Goal: Task Accomplishment & Management: Manage account settings

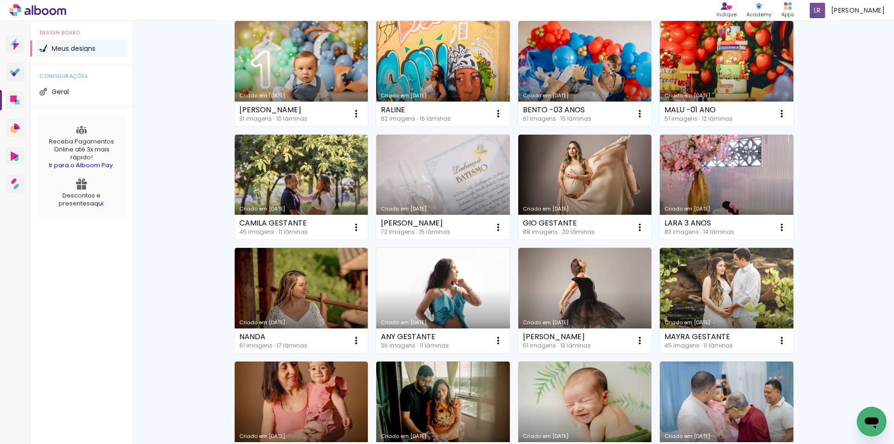
scroll to position [326, 0]
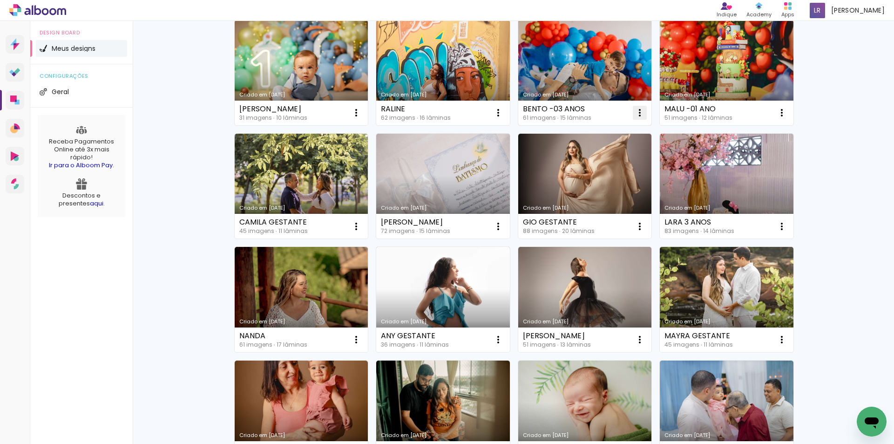
click at [635, 112] on iron-icon at bounding box center [639, 112] width 11 height 11
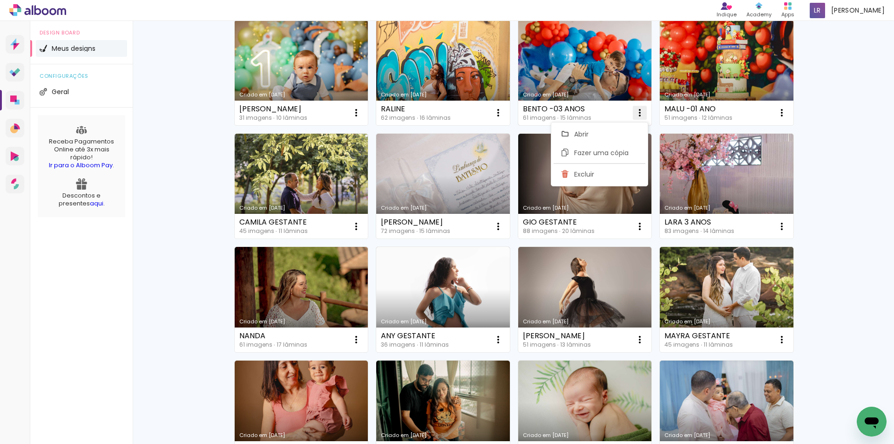
click at [585, 179] on paper-item "Excluir" at bounding box center [600, 174] width 92 height 19
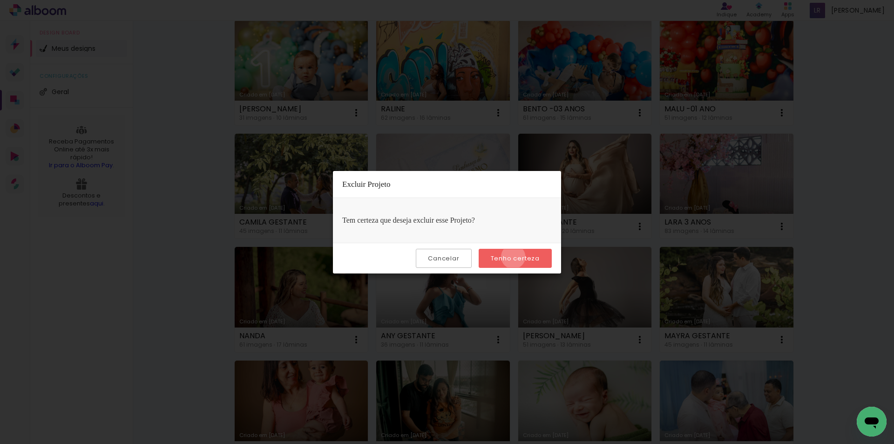
click at [0, 0] on slot "Tenho certeza" at bounding box center [0, 0] width 0 height 0
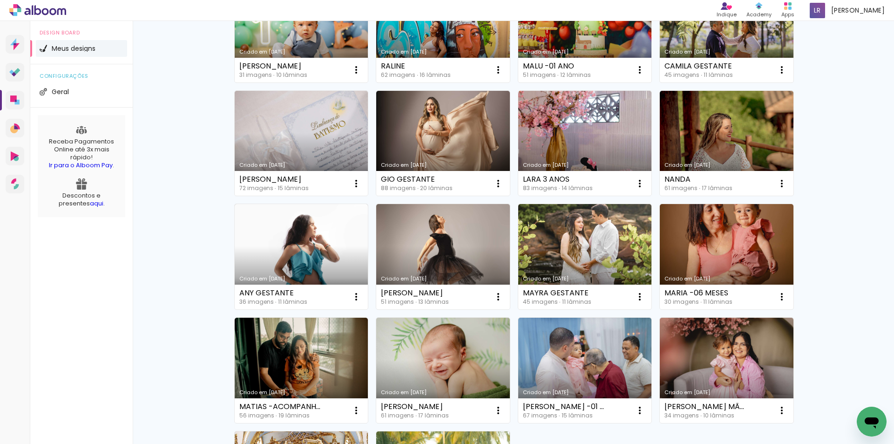
scroll to position [372, 0]
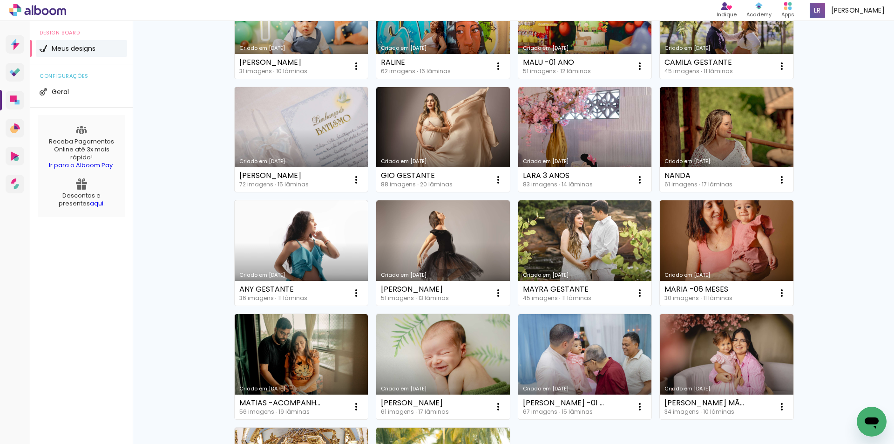
click at [303, 132] on link "Criado em [DATE]" at bounding box center [302, 139] width 134 height 105
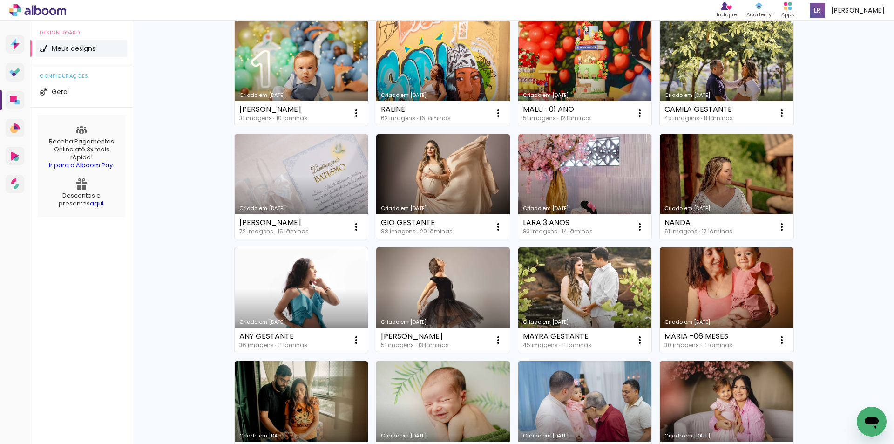
scroll to position [279, 0]
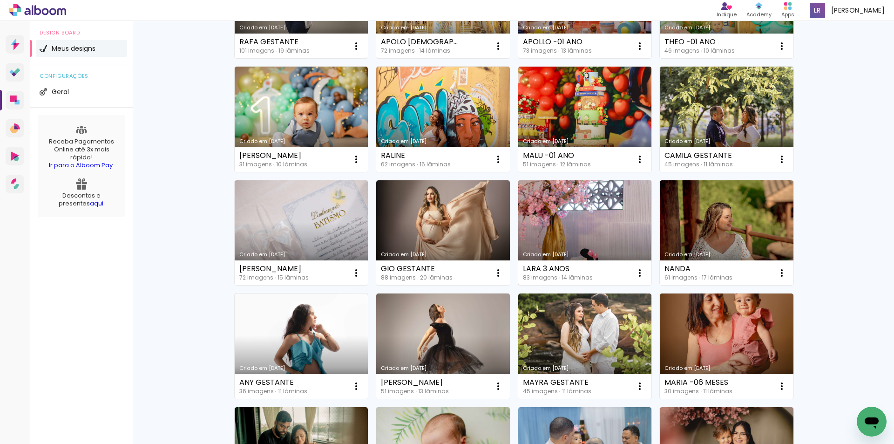
click at [582, 241] on link "Criado em [DATE]" at bounding box center [585, 232] width 134 height 105
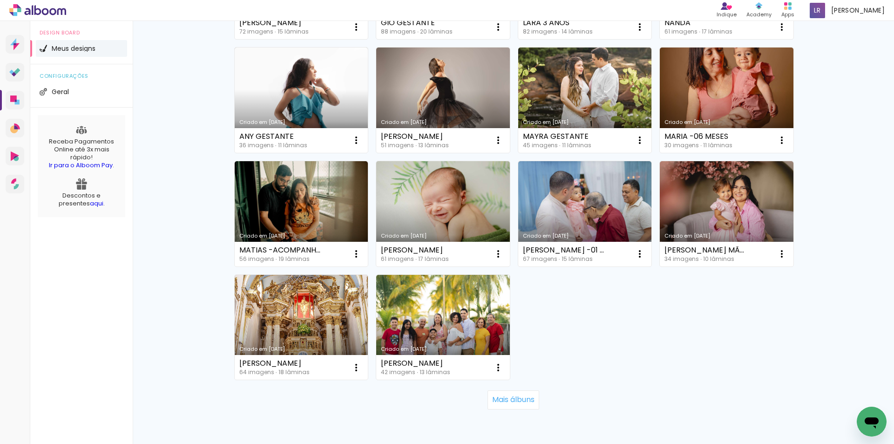
scroll to position [559, 0]
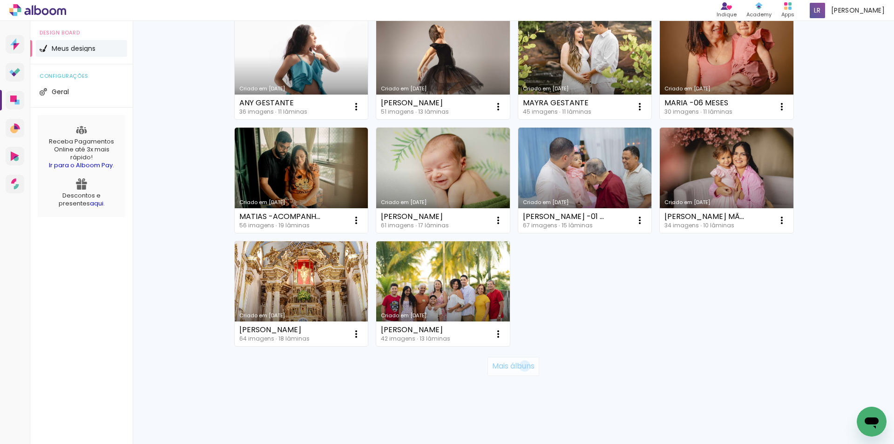
click at [0, 0] on slot "Mais álbuns" at bounding box center [0, 0] width 0 height 0
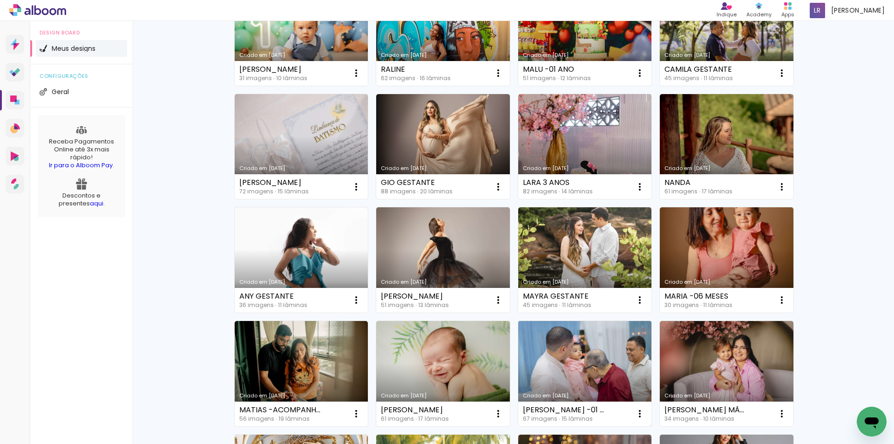
scroll to position [326, 0]
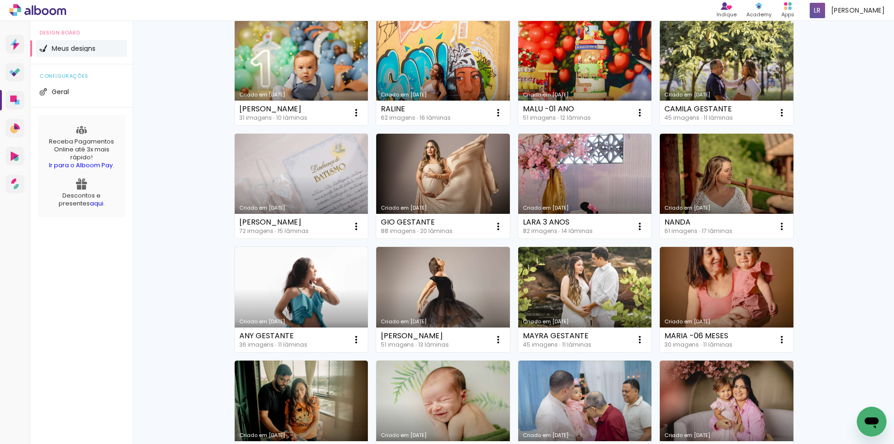
click at [562, 183] on link "Criado em [DATE]" at bounding box center [585, 186] width 134 height 105
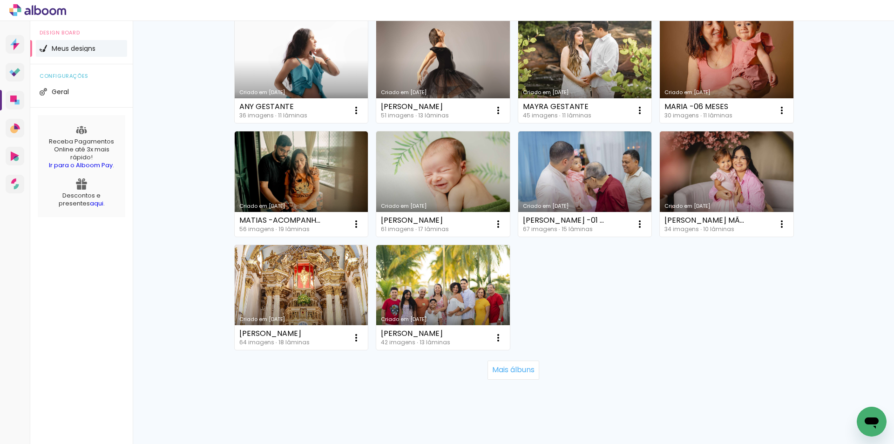
scroll to position [567, 0]
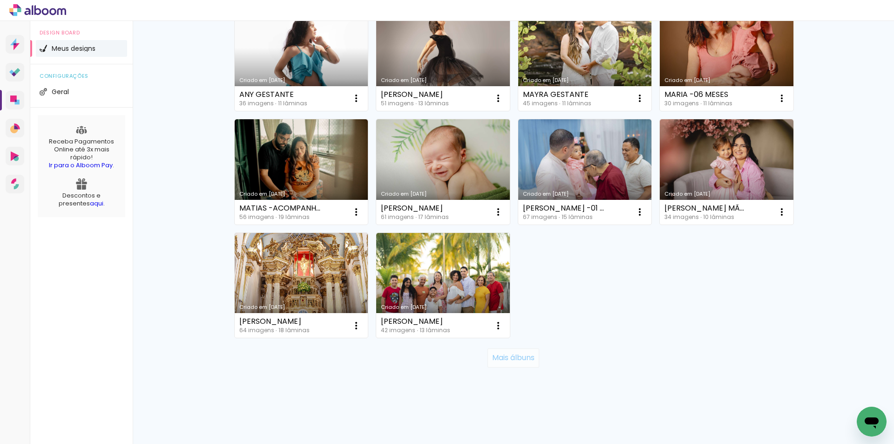
click at [0, 0] on slot "Mais álbuns" at bounding box center [0, 0] width 0 height 0
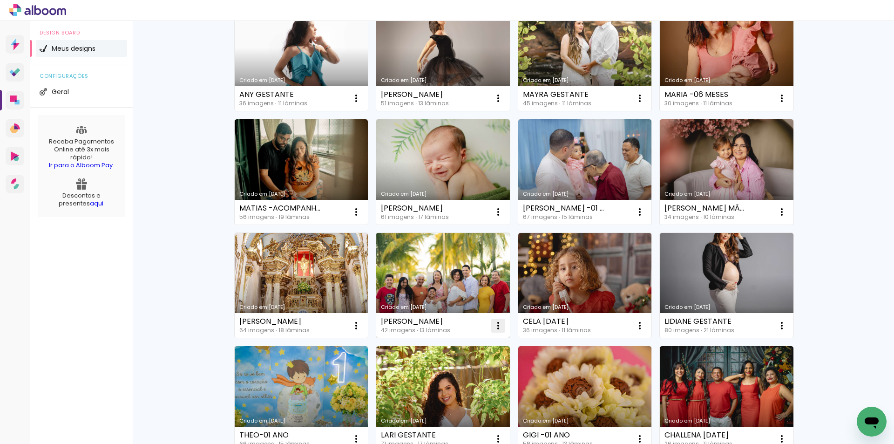
click at [494, 328] on iron-icon at bounding box center [498, 325] width 11 height 11
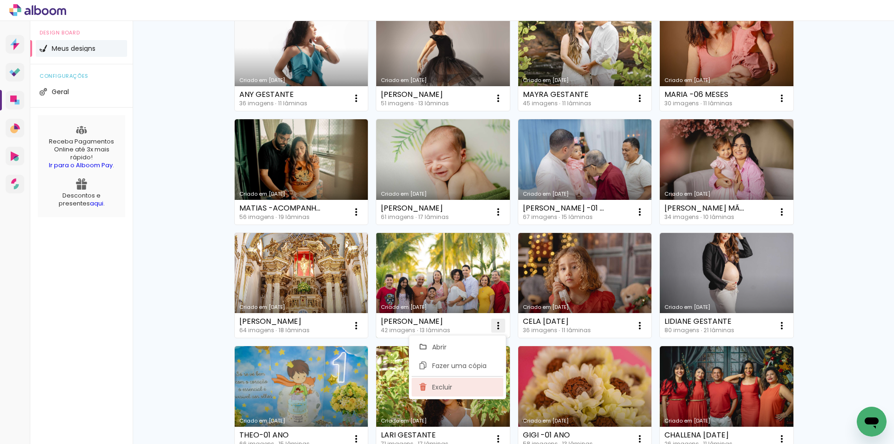
click at [457, 388] on paper-item "Excluir" at bounding box center [458, 387] width 92 height 19
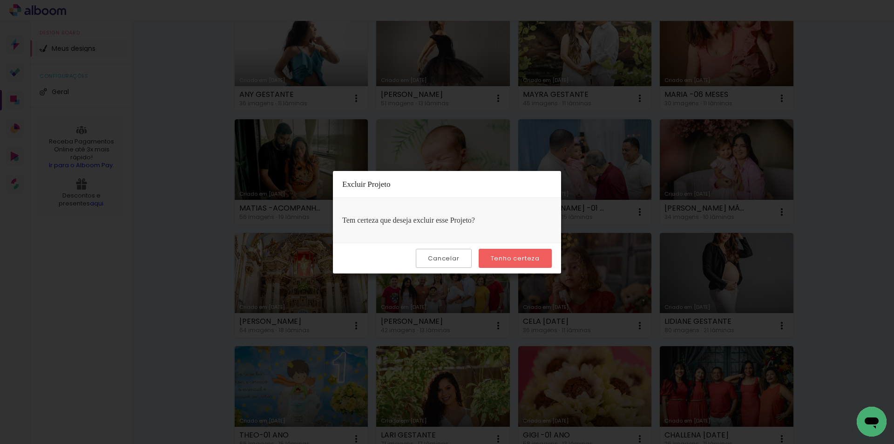
click at [0, 0] on slot "Tenho certeza" at bounding box center [0, 0] width 0 height 0
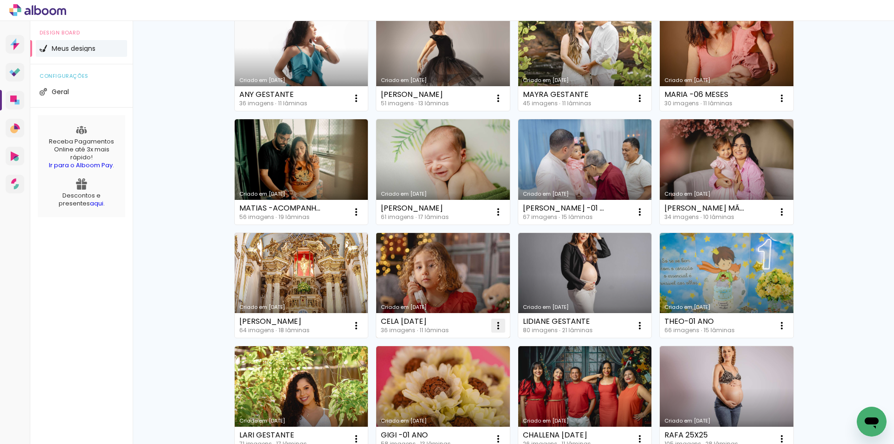
click at [494, 325] on iron-icon at bounding box center [498, 325] width 11 height 11
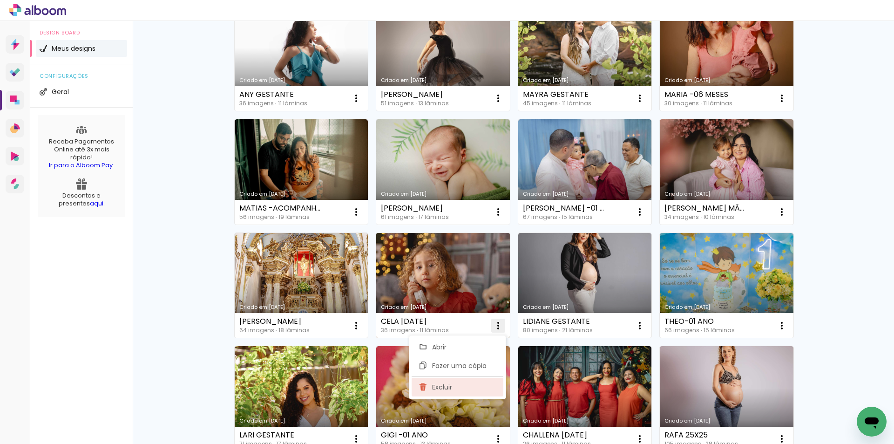
click at [457, 387] on paper-item "Excluir" at bounding box center [458, 387] width 92 height 19
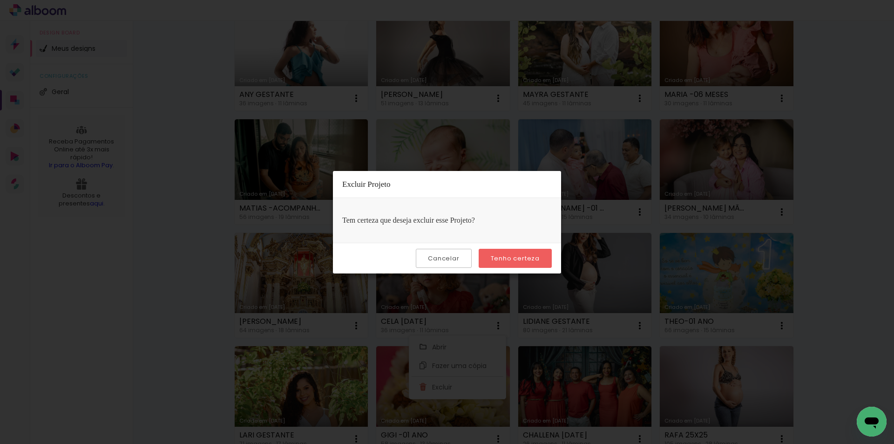
click at [0, 0] on slot "Tenho certeza" at bounding box center [0, 0] width 0 height 0
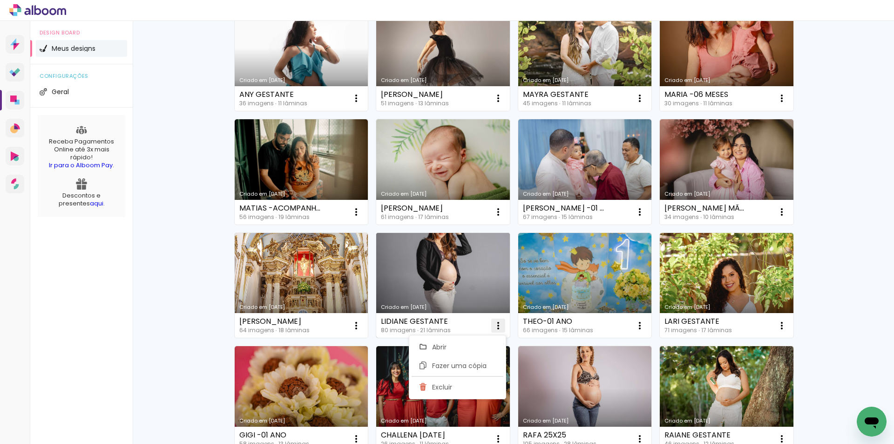
click at [493, 322] on iron-icon at bounding box center [498, 325] width 11 height 11
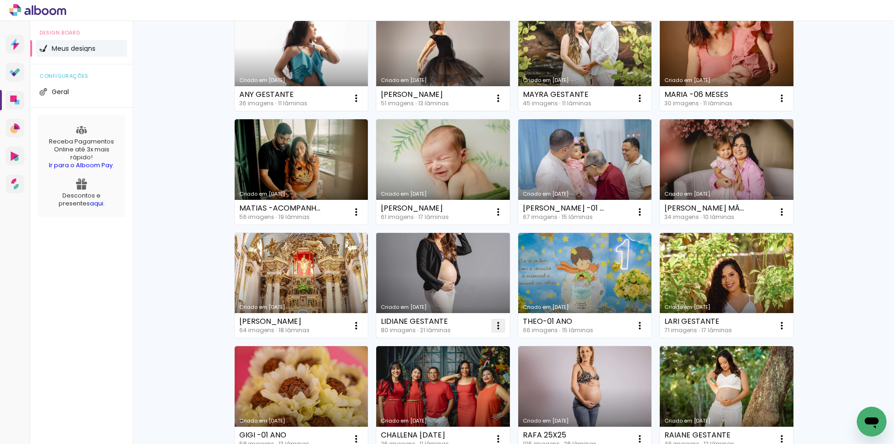
click at [497, 324] on iron-icon at bounding box center [498, 325] width 11 height 11
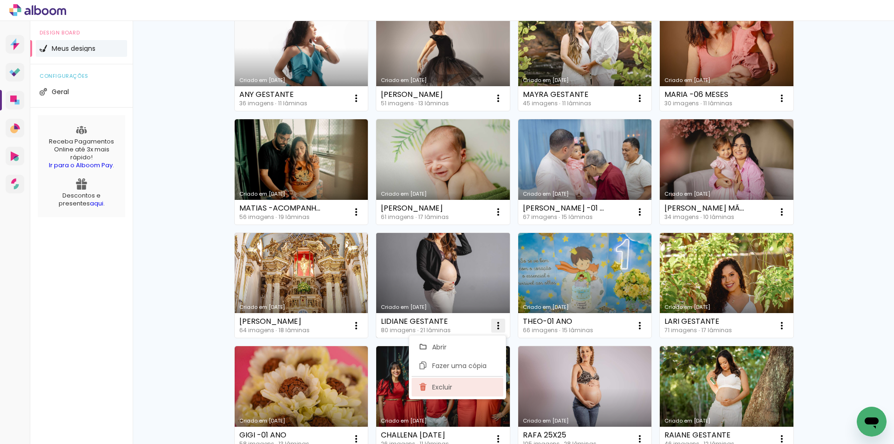
click at [468, 385] on paper-item "Excluir" at bounding box center [458, 387] width 92 height 19
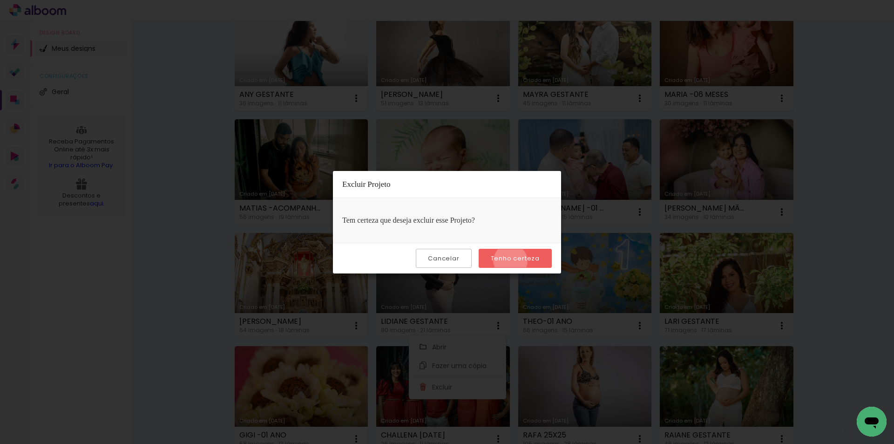
click at [0, 0] on slot "Tenho certeza" at bounding box center [0, 0] width 0 height 0
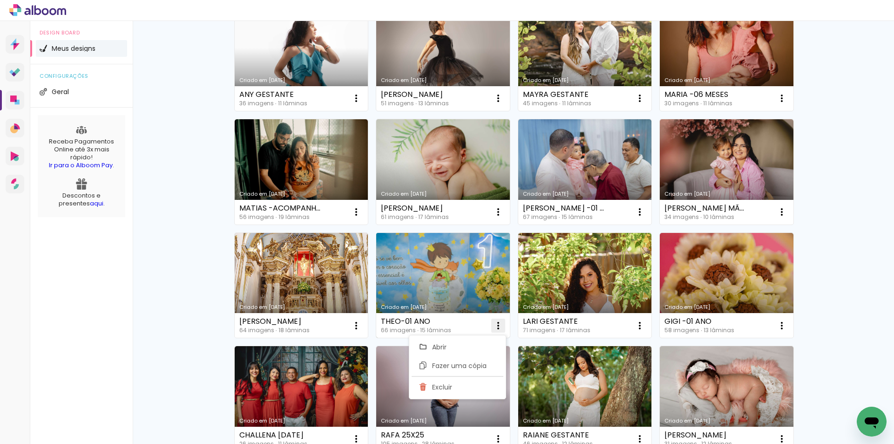
click at [493, 324] on iron-icon at bounding box center [498, 325] width 11 height 11
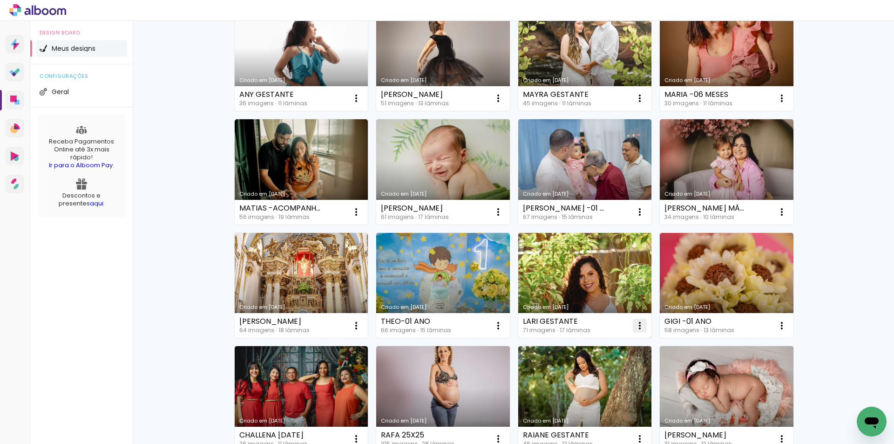
click at [630, 324] on paper-icon-button at bounding box center [639, 325] width 19 height 19
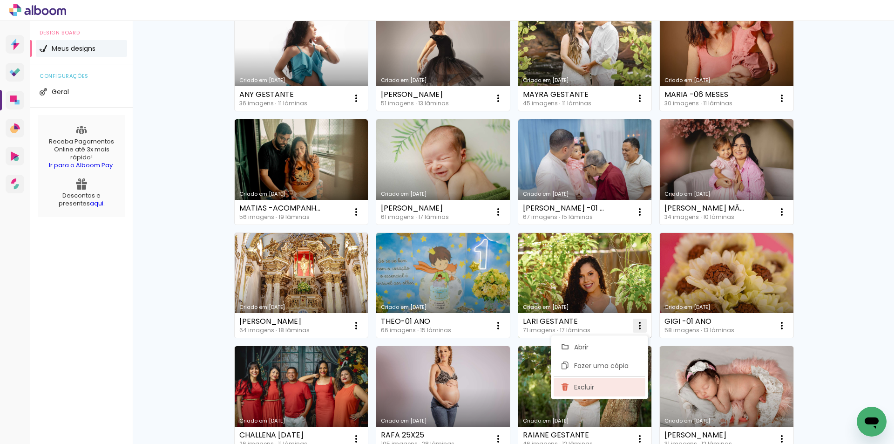
click at [596, 383] on paper-item "Excluir" at bounding box center [600, 387] width 92 height 19
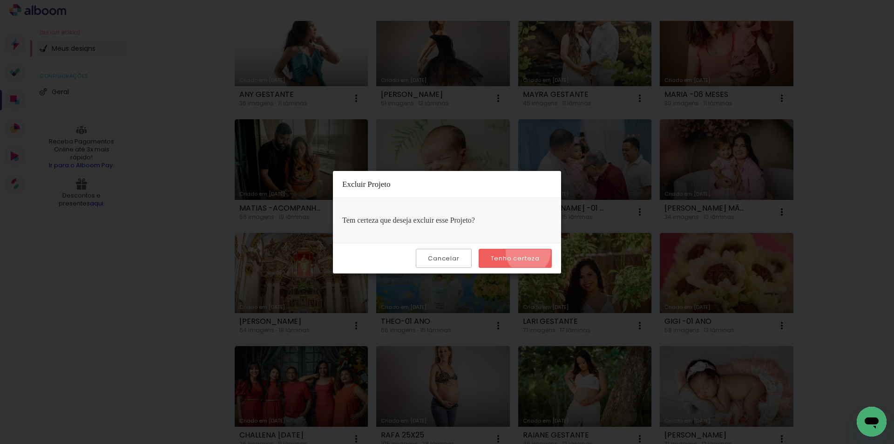
click at [529, 252] on paper-button "Tenho certeza" at bounding box center [515, 258] width 73 height 19
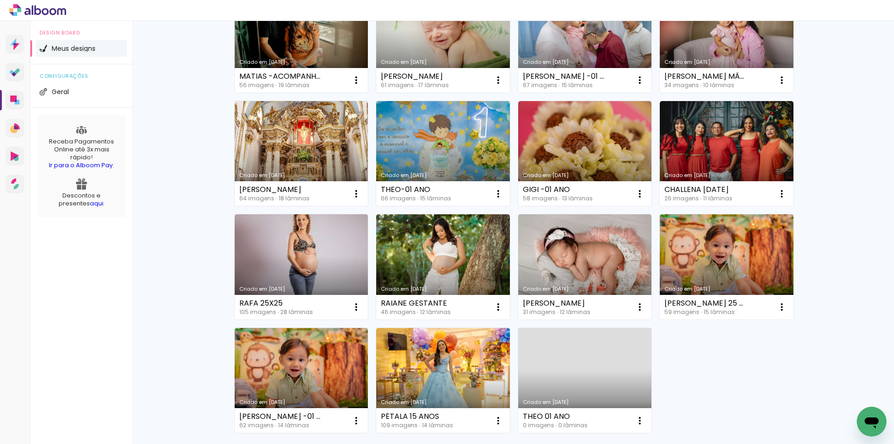
scroll to position [753, 0]
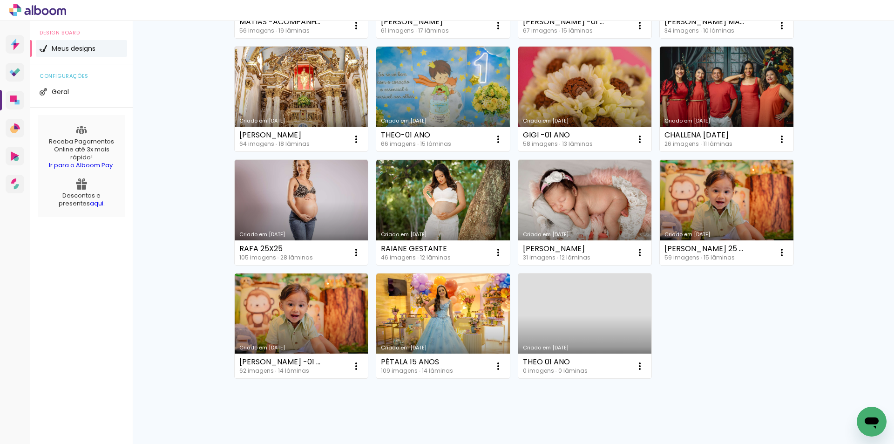
click at [591, 217] on link "Criado em 19/01/24" at bounding box center [585, 212] width 134 height 105
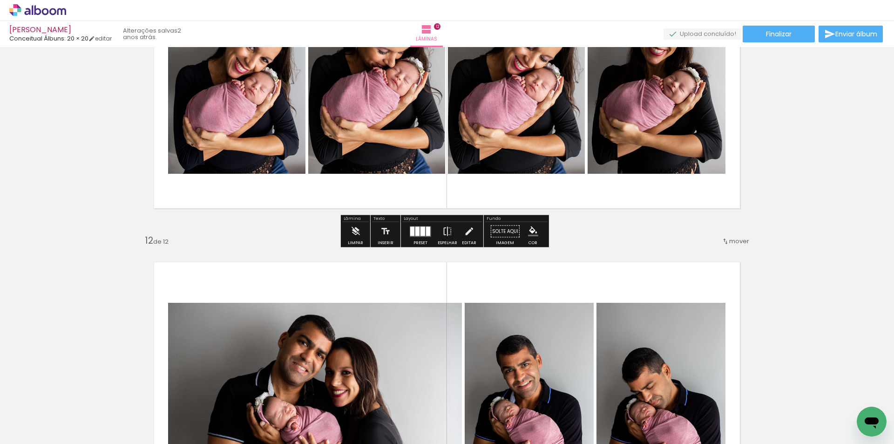
scroll to position [3402, 0]
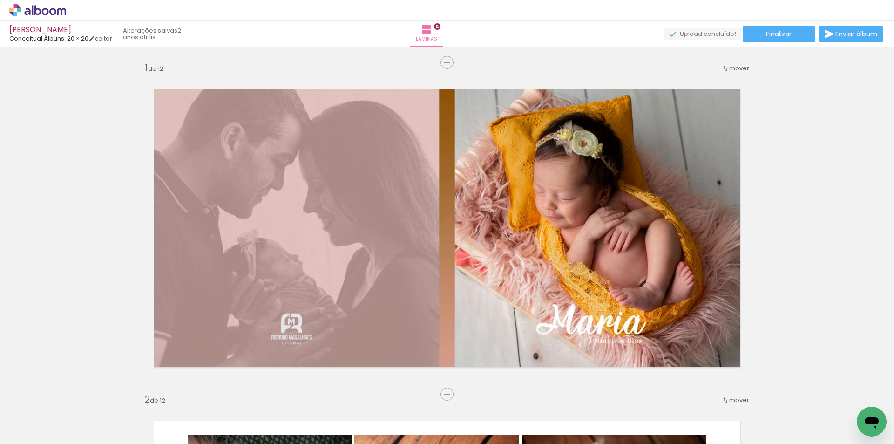
scroll to position [3402, 0]
